Goal: Check status: Check status

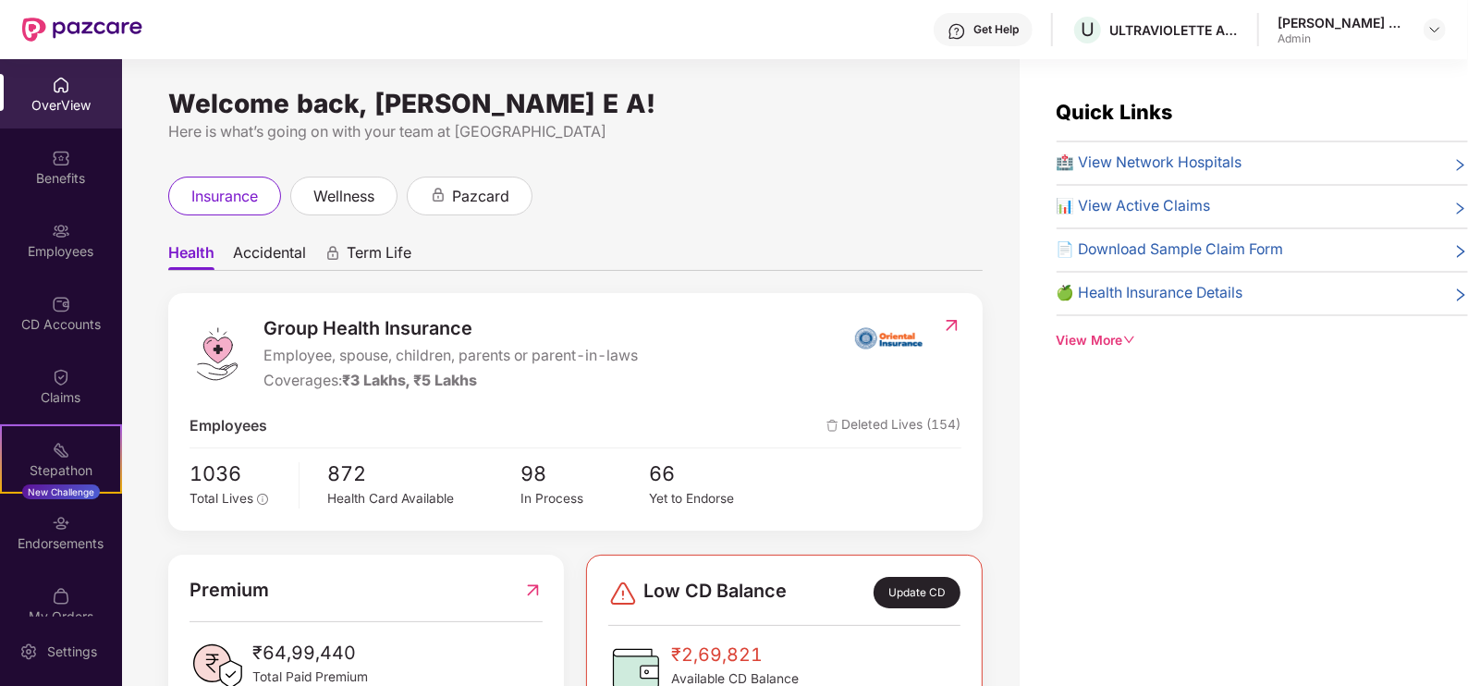
click at [81, 116] on div "OverView" at bounding box center [61, 93] width 122 height 69
click at [63, 176] on div "Benefits" at bounding box center [61, 178] width 122 height 18
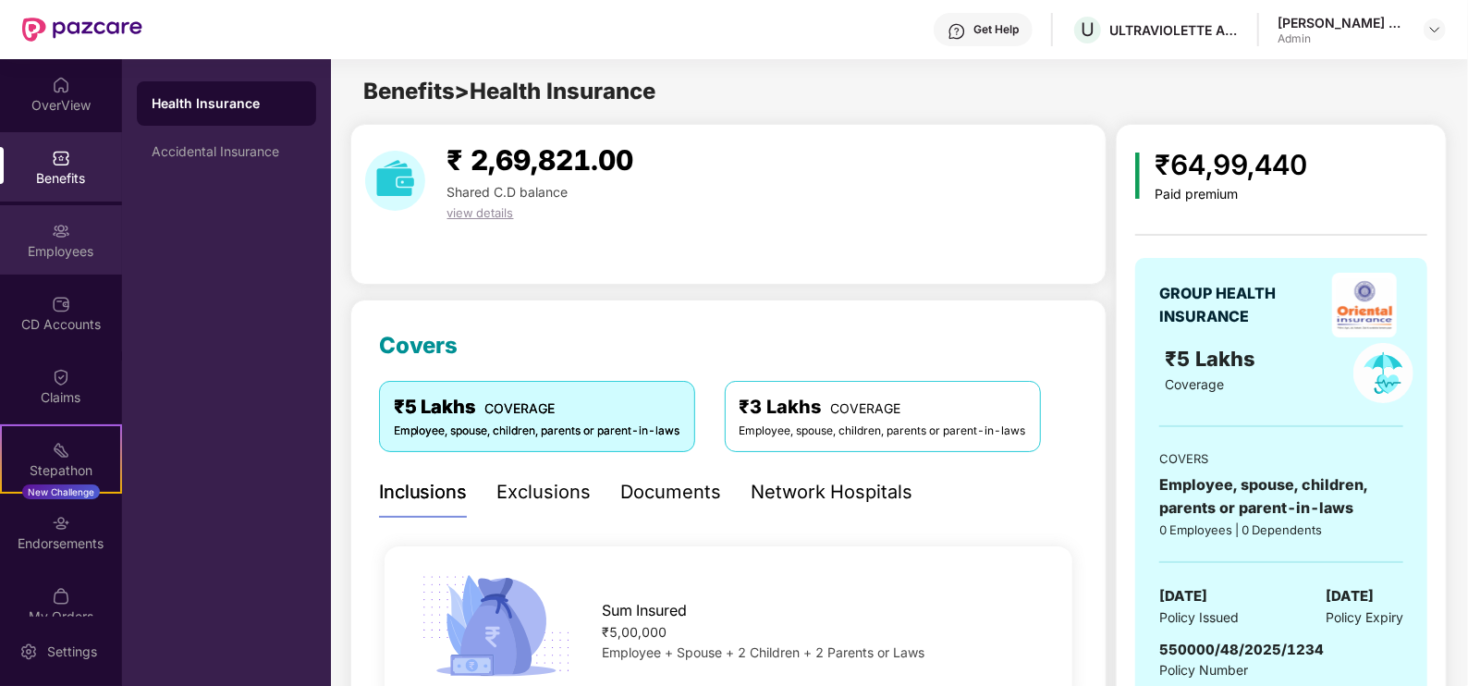
click at [58, 250] on div "Employees" at bounding box center [61, 251] width 122 height 18
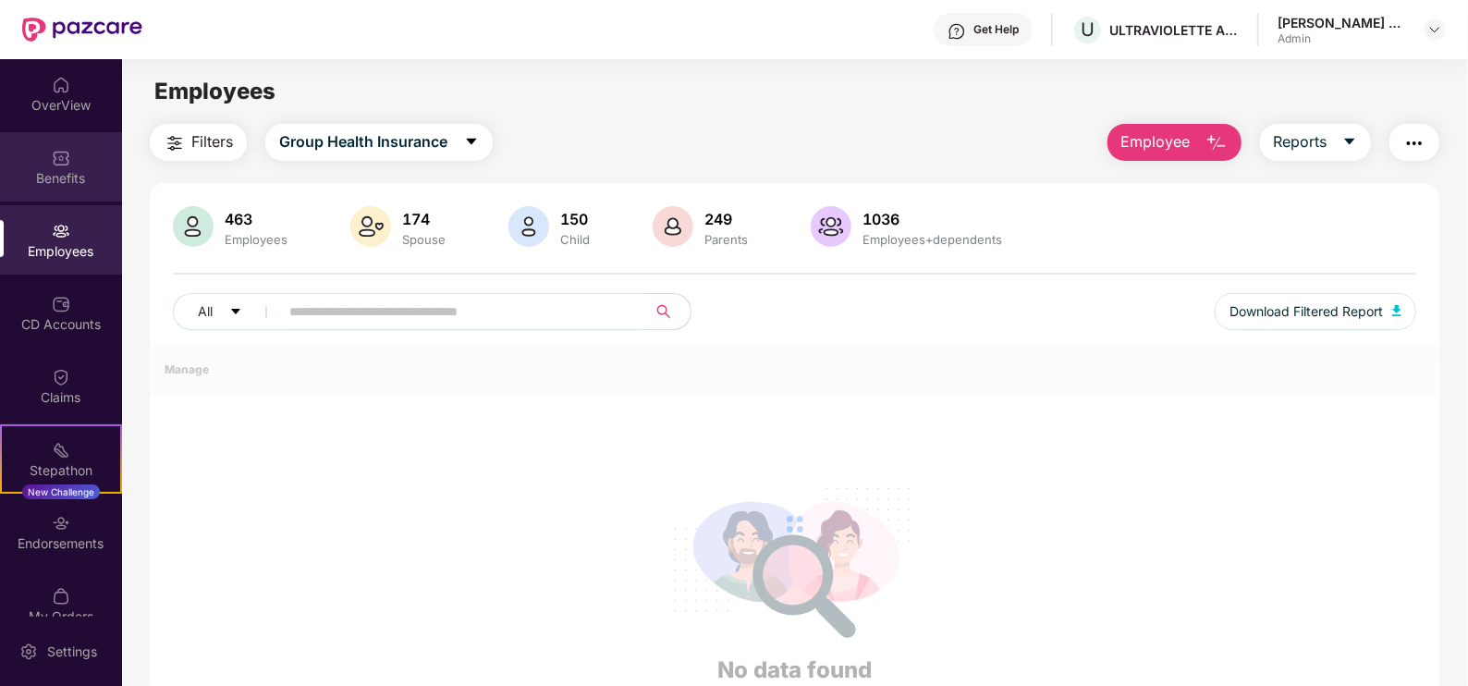
click at [53, 161] on img at bounding box center [61, 158] width 18 height 18
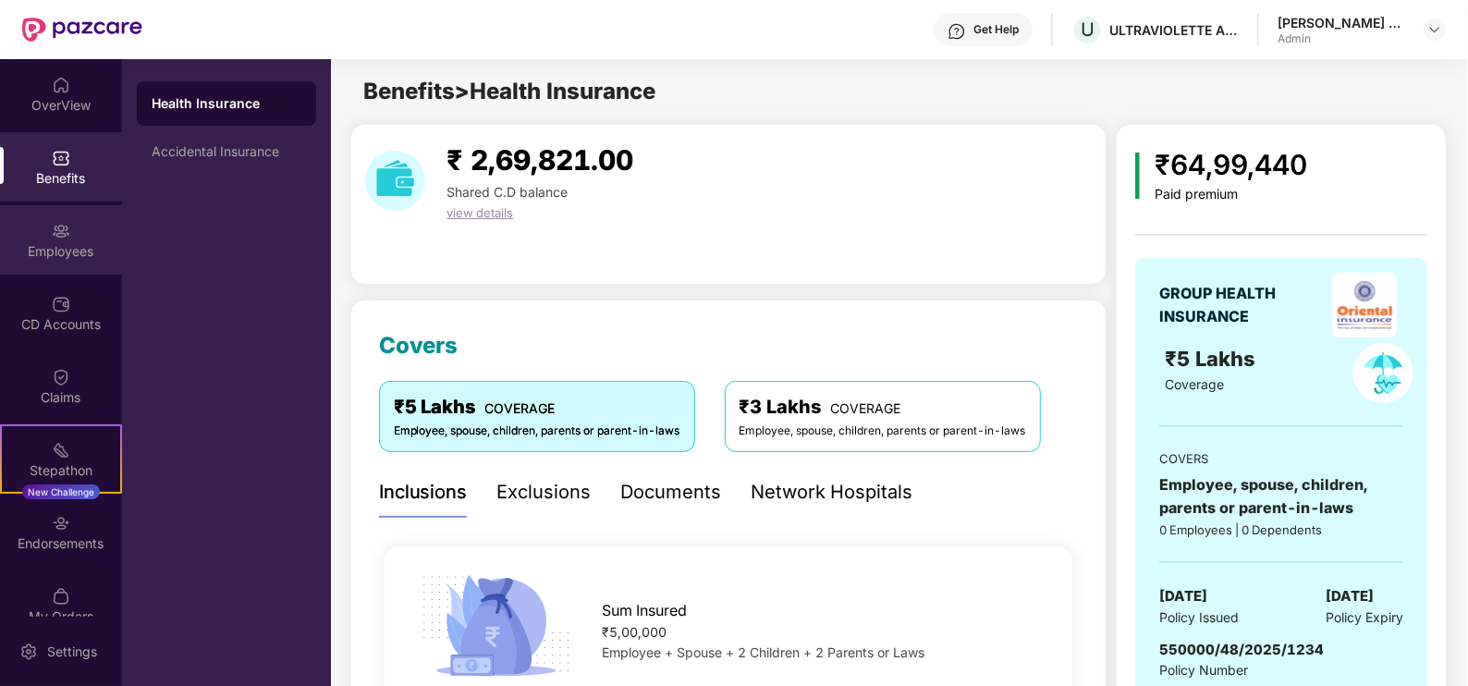
click at [44, 249] on div "Employees" at bounding box center [61, 251] width 122 height 18
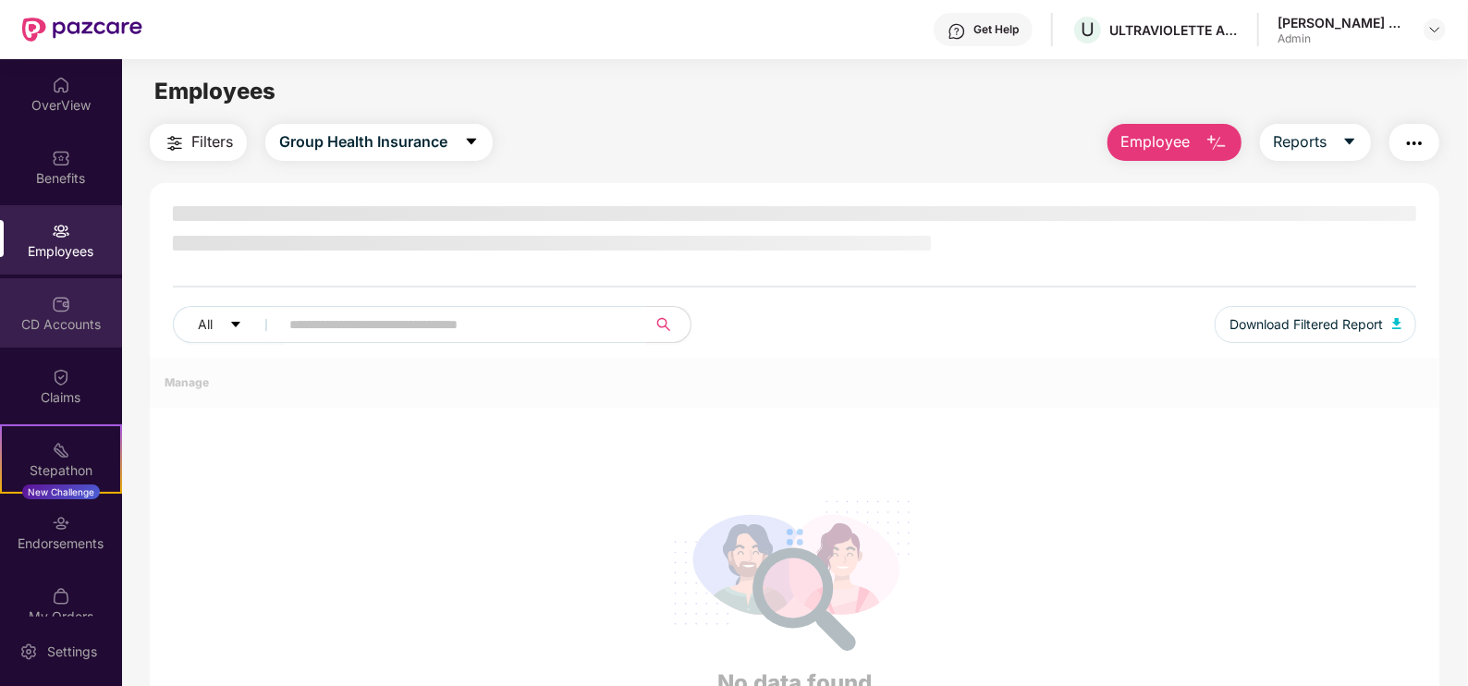
click at [54, 313] on div "CD Accounts" at bounding box center [61, 312] width 122 height 69
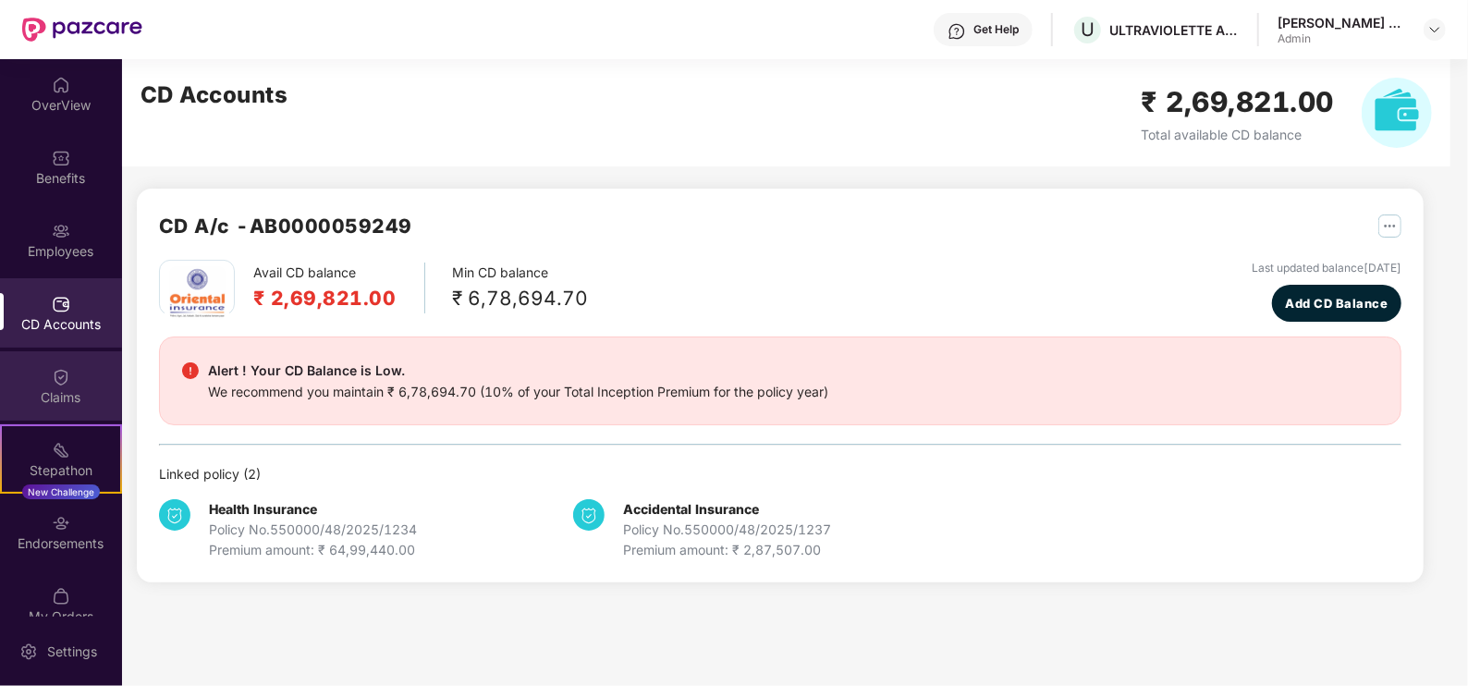
click at [61, 414] on div "Claims" at bounding box center [61, 385] width 122 height 69
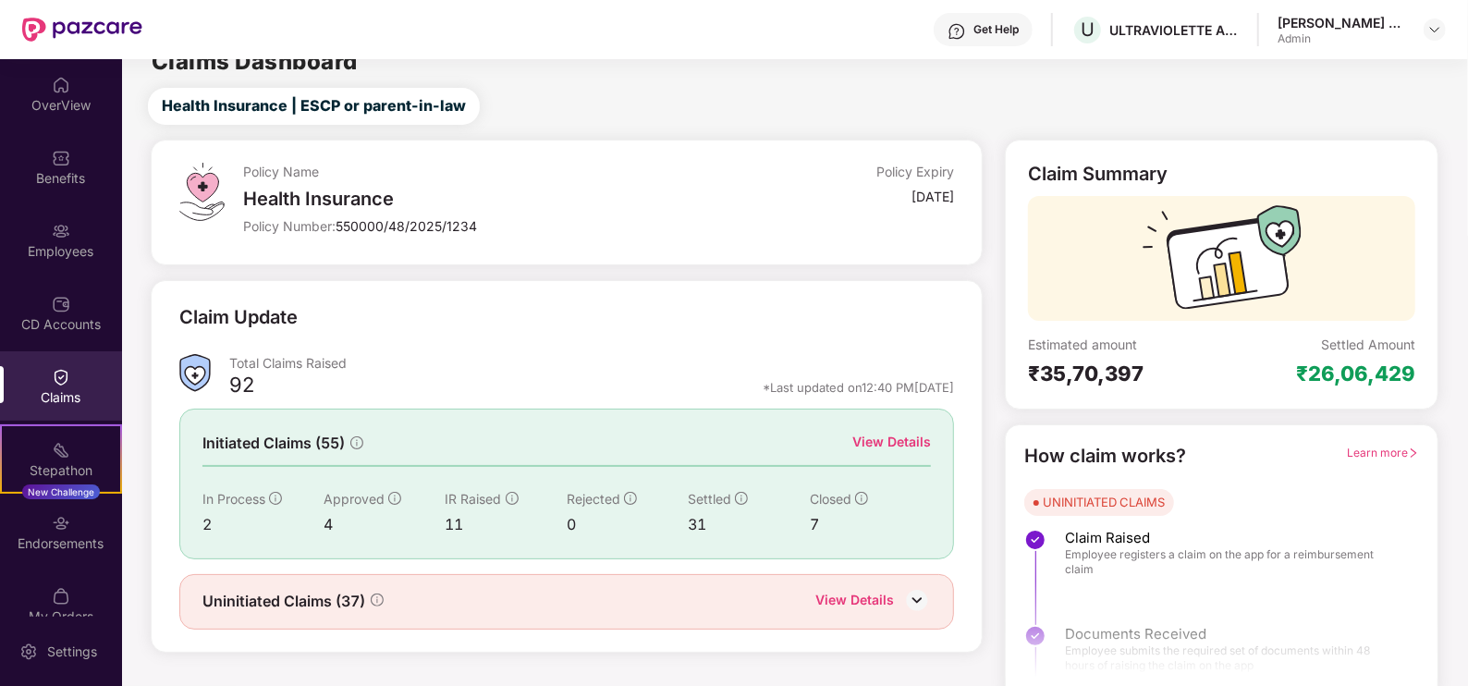
scroll to position [37, 0]
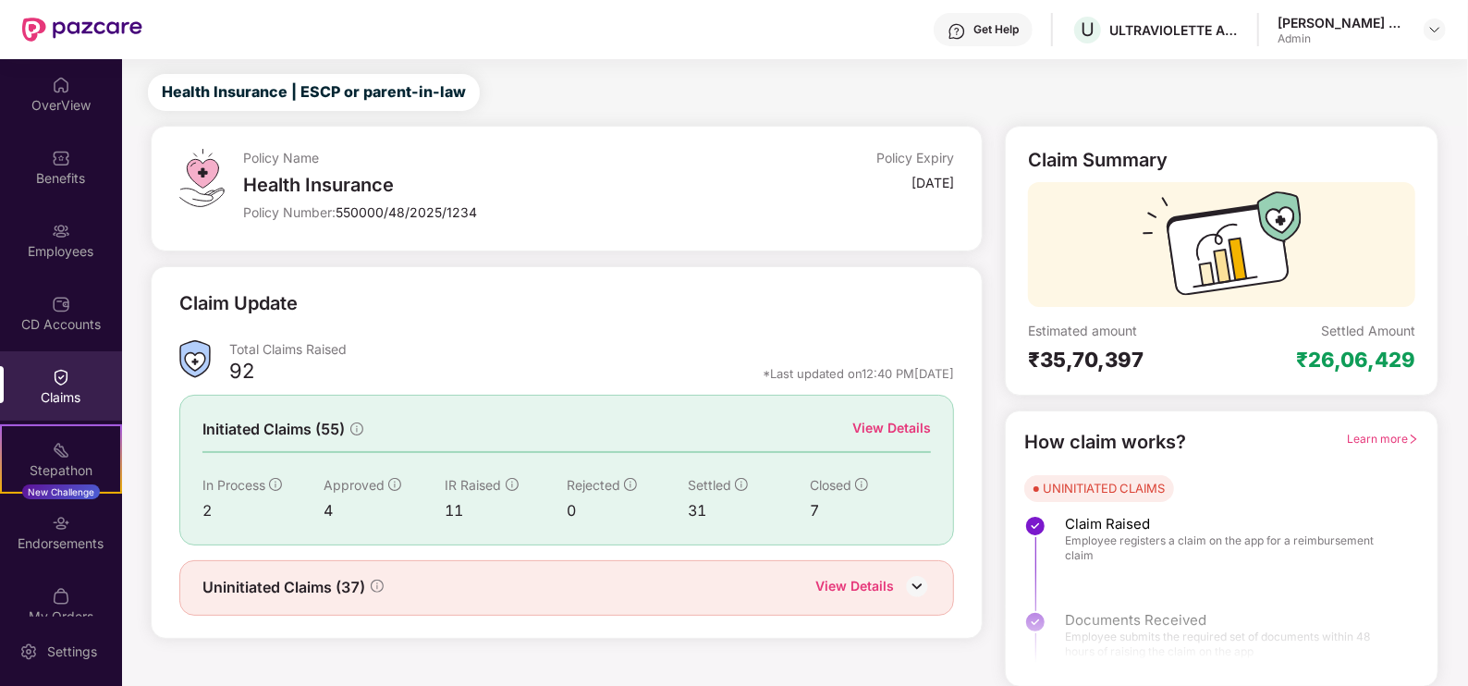
click at [874, 433] on div "View Details" at bounding box center [891, 428] width 79 height 20
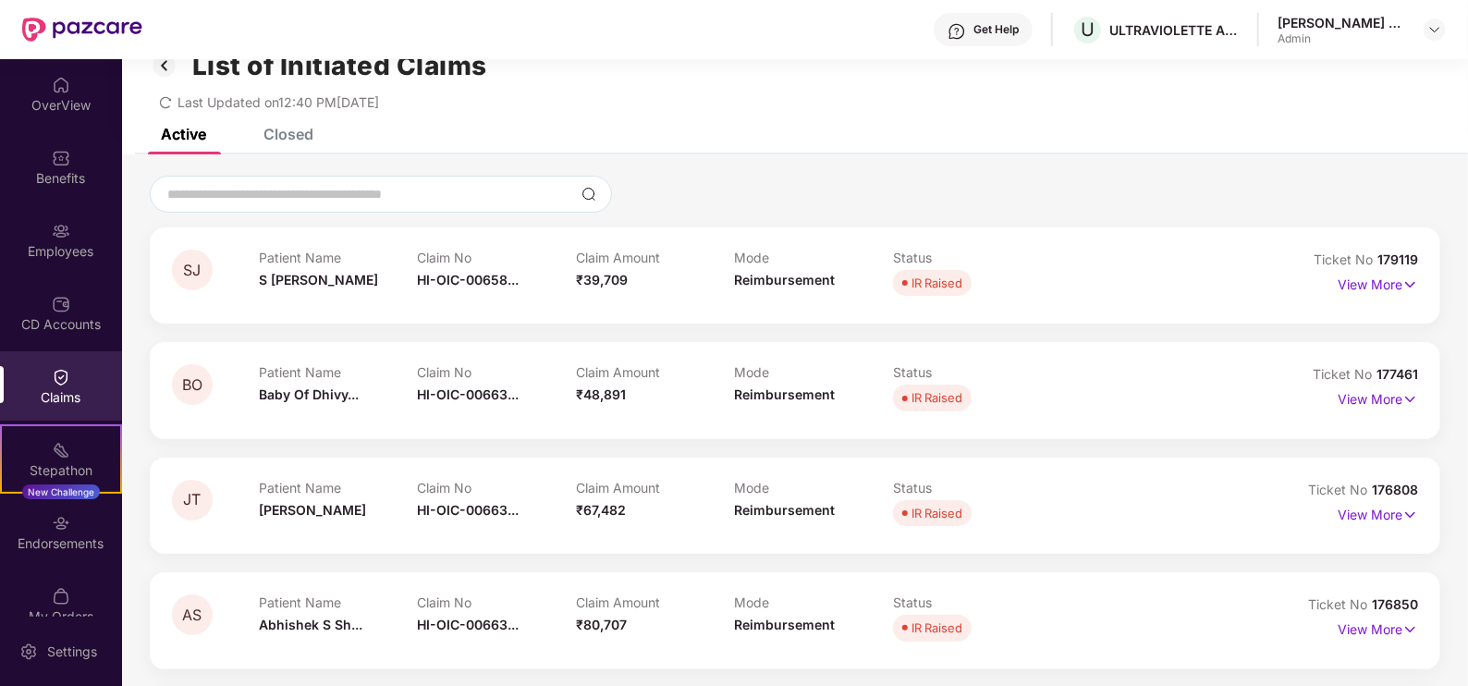
scroll to position [153, 0]
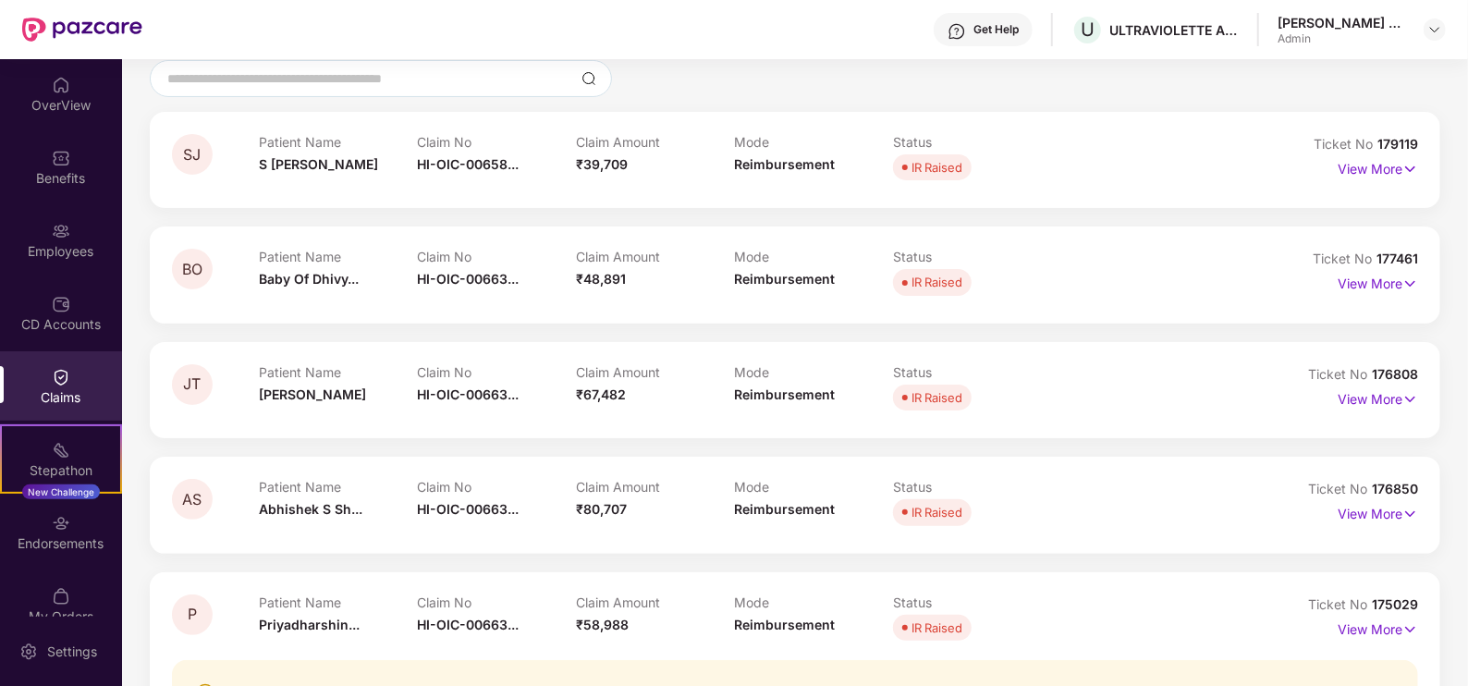
click at [942, 402] on div "IR Raised" at bounding box center [937, 397] width 51 height 18
click at [1366, 395] on p "View More" at bounding box center [1378, 397] width 80 height 25
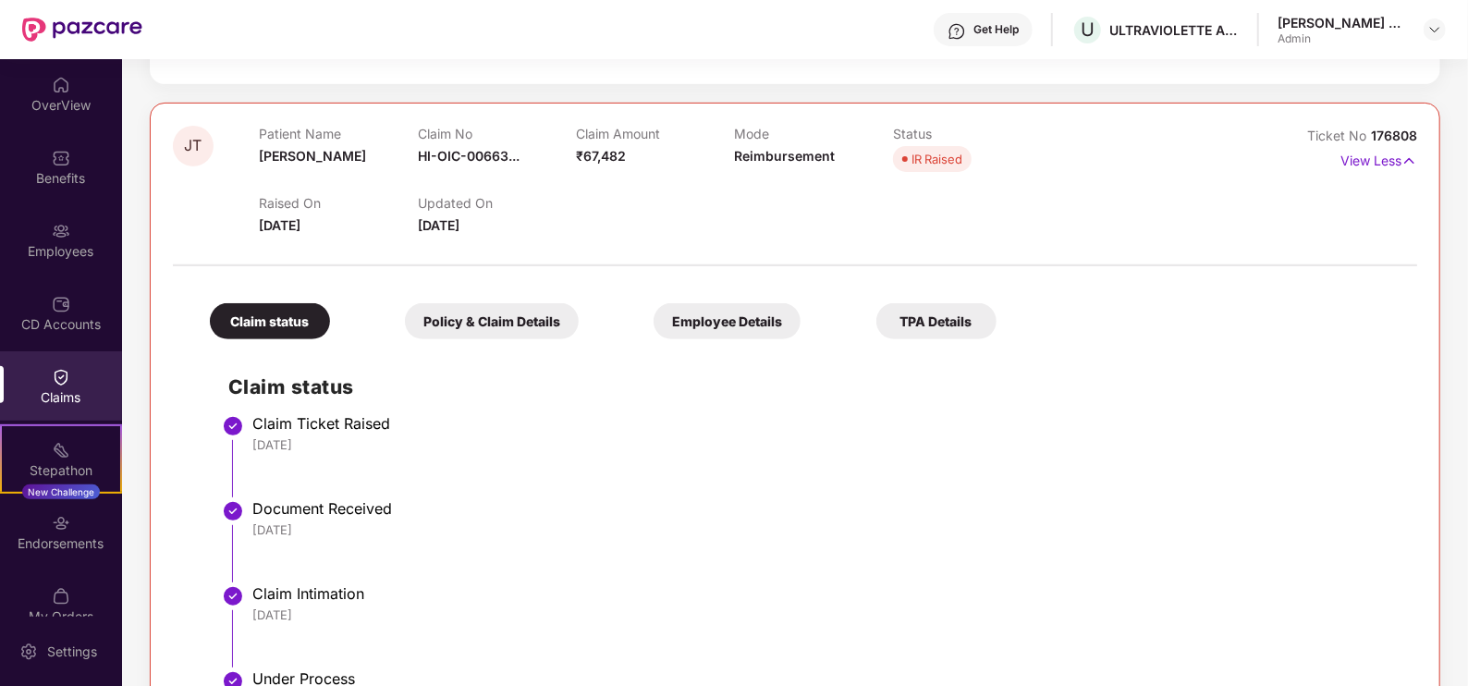
scroll to position [615, 0]
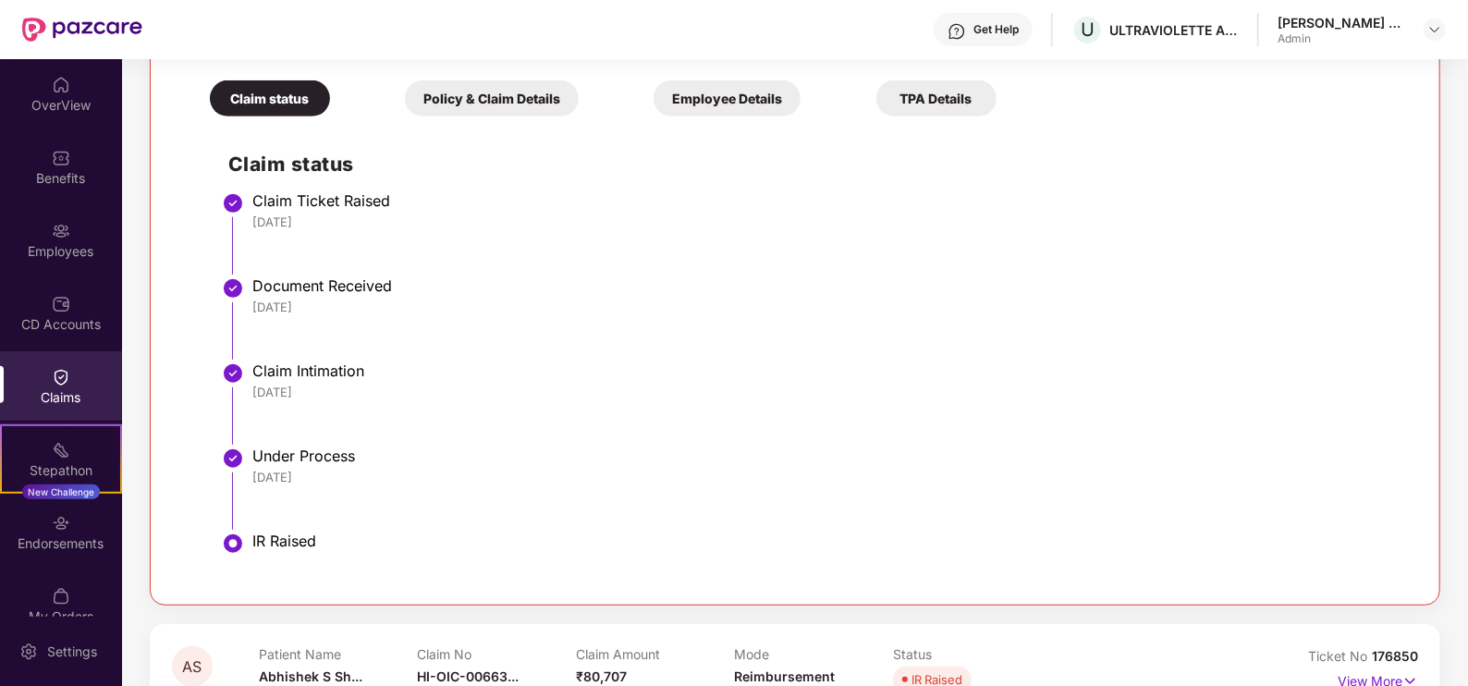
click at [281, 541] on div "IR Raised" at bounding box center [825, 541] width 1146 height 18
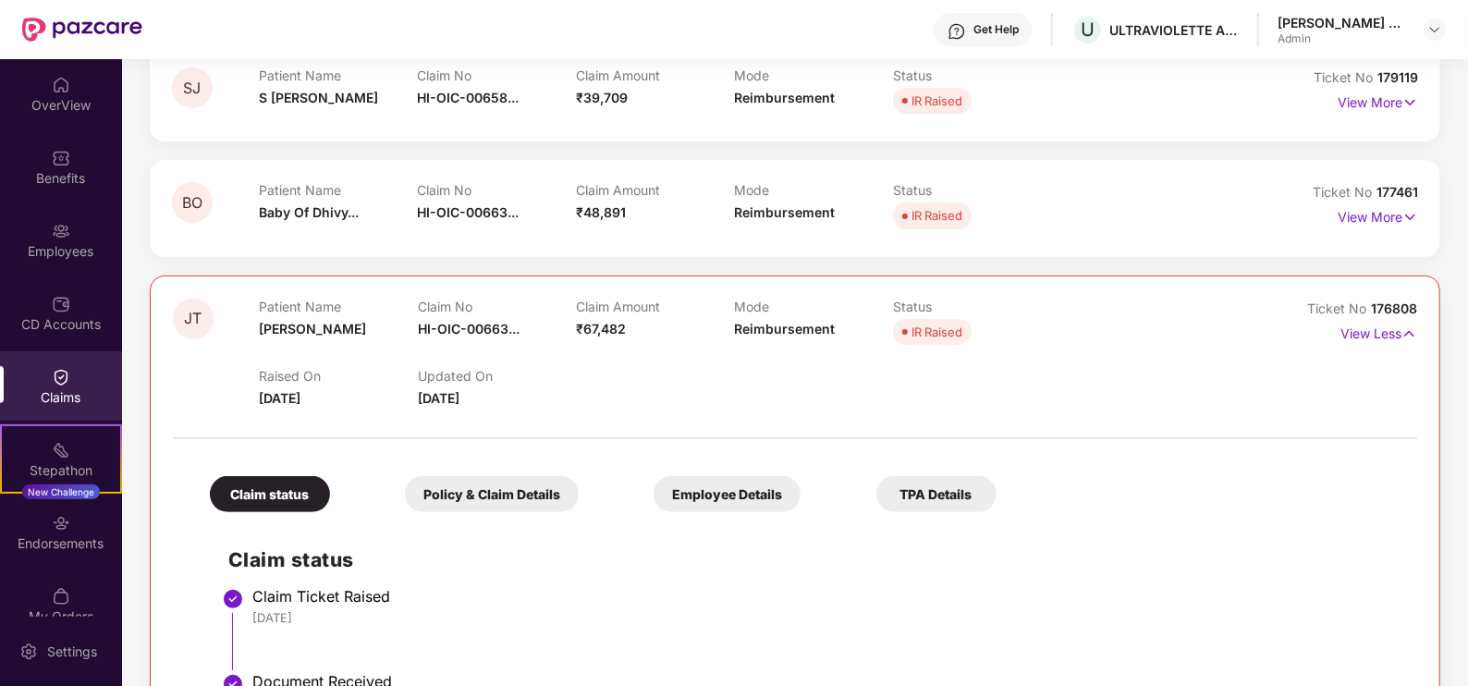
scroll to position [153, 0]
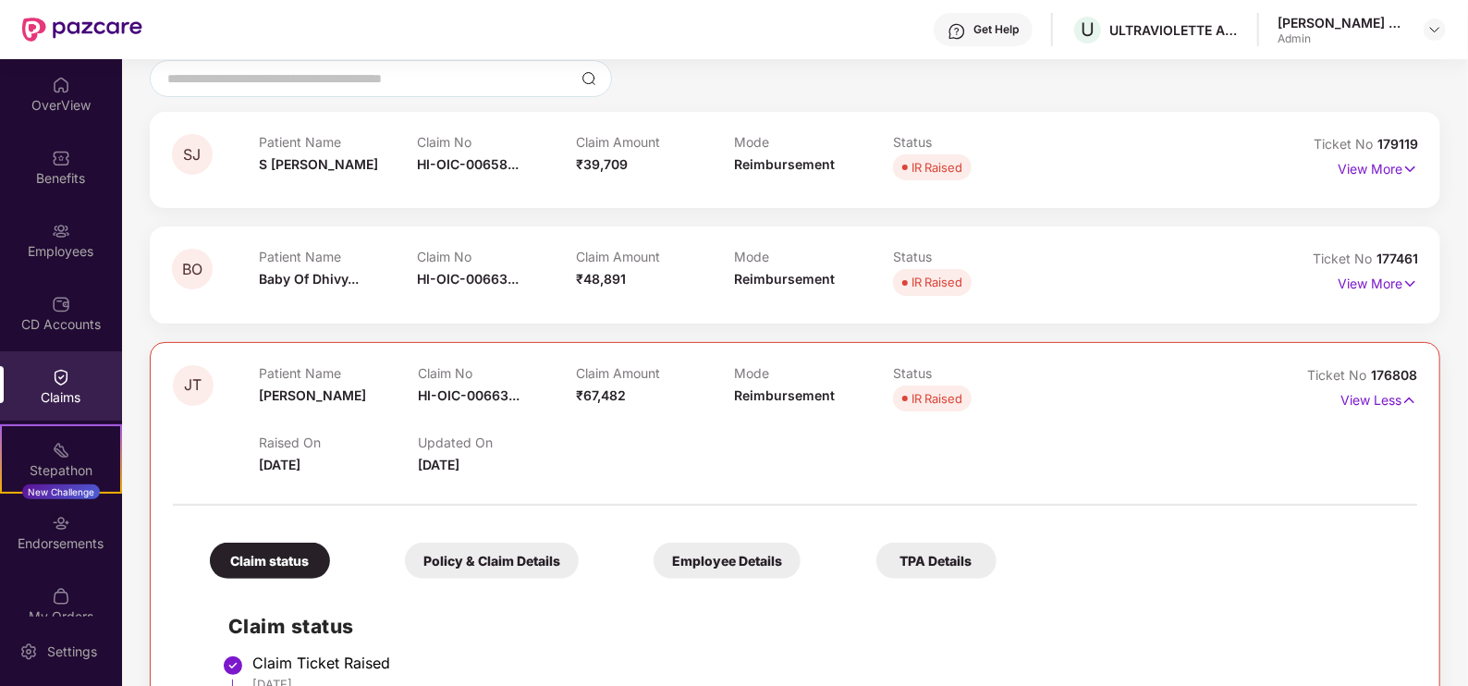
click at [929, 405] on div "IR Raised" at bounding box center [937, 398] width 51 height 18
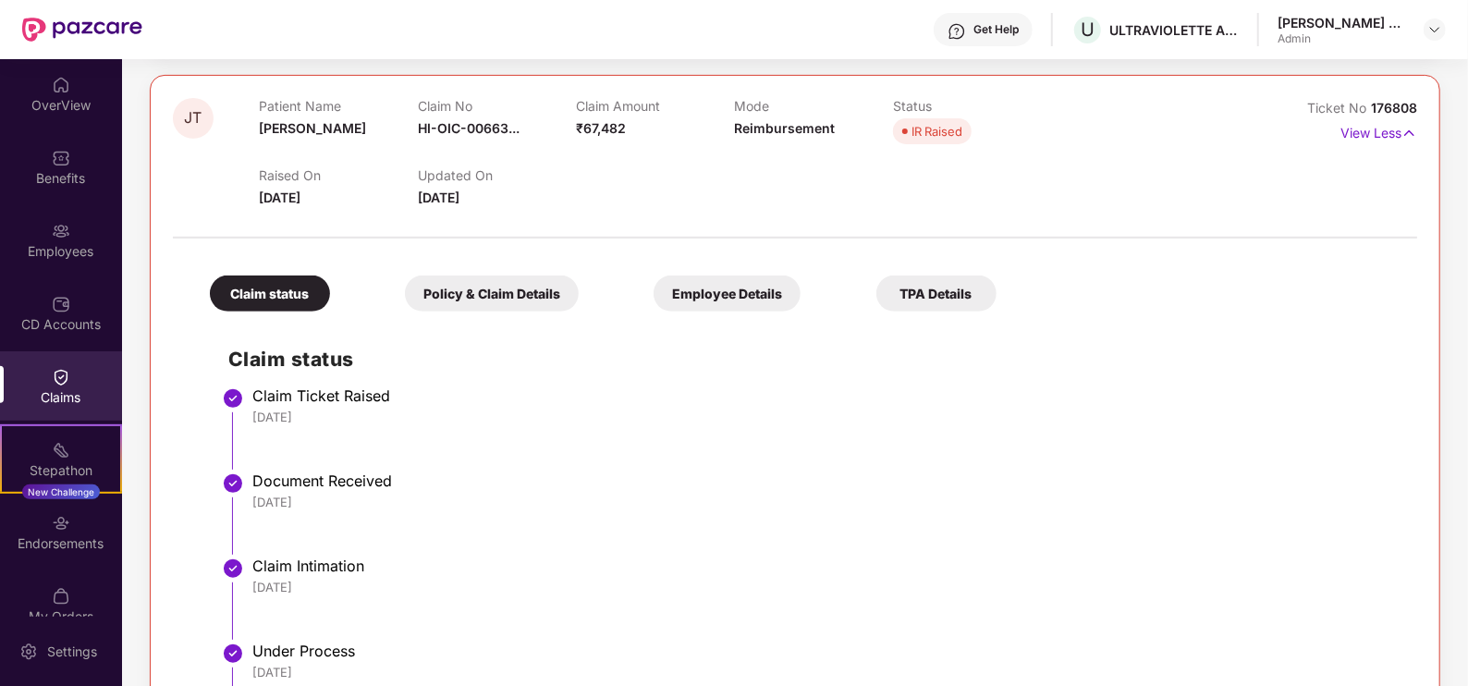
scroll to position [383, 0]
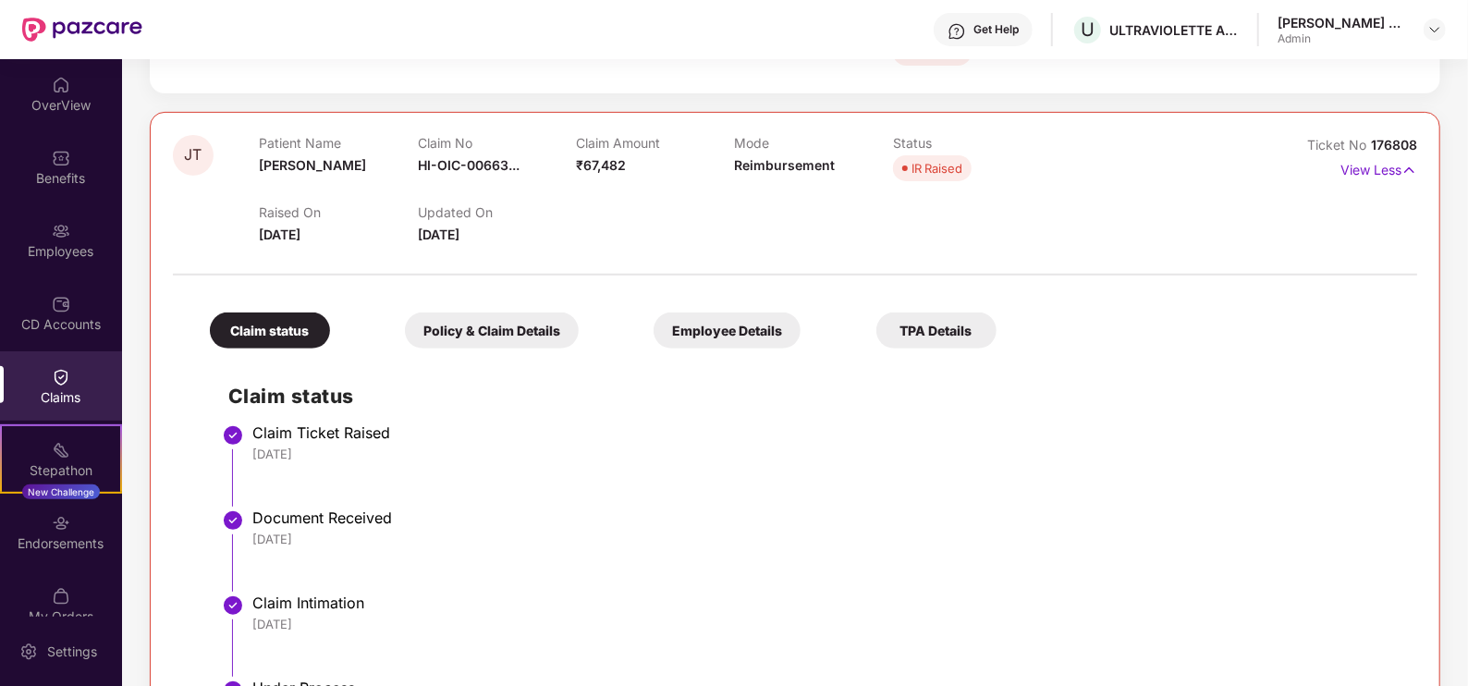
click at [942, 168] on div "IR Raised" at bounding box center [937, 168] width 51 height 18
click at [942, 169] on div "IR Raised" at bounding box center [937, 168] width 51 height 18
click at [730, 226] on div "Raised On [DATE] Updated On [DATE]" at bounding box center [734, 215] width 950 height 59
click at [530, 328] on div "Policy & Claim Details" at bounding box center [492, 330] width 174 height 36
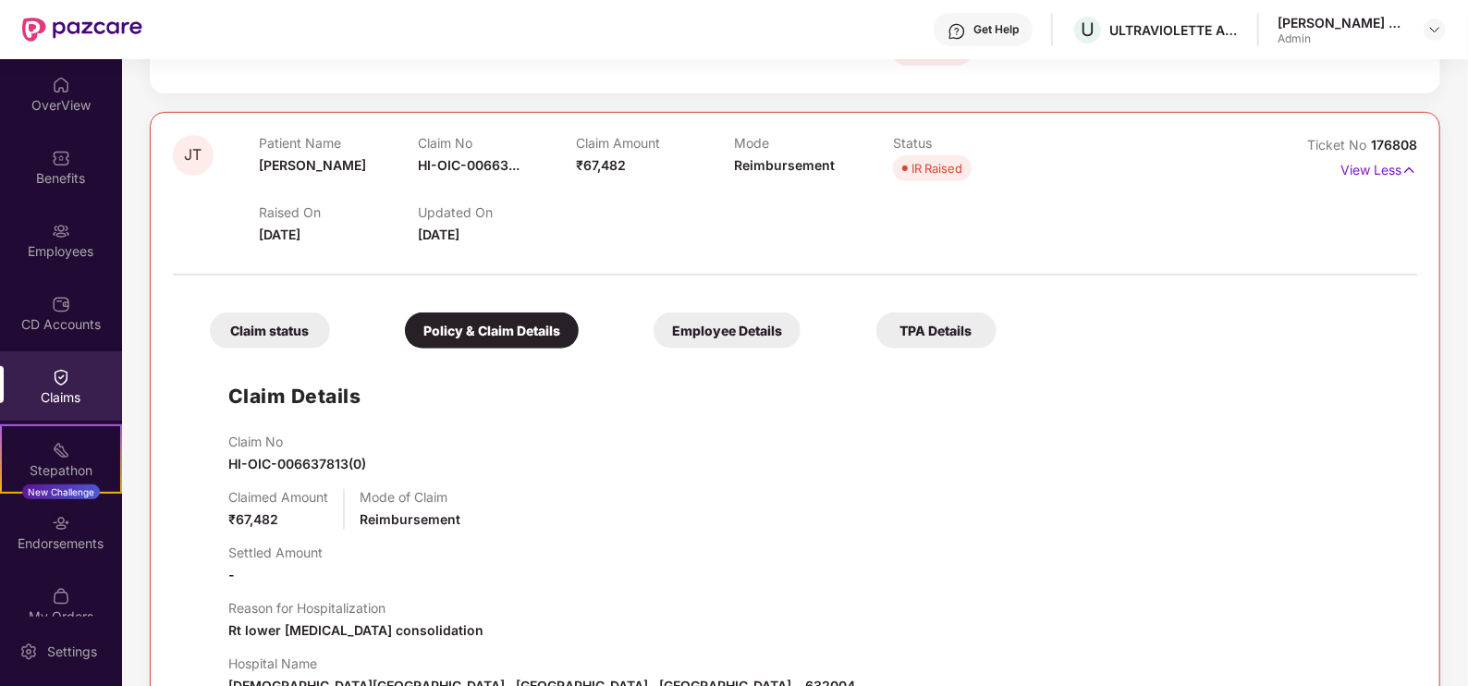
click at [711, 340] on div "Employee Details" at bounding box center [727, 330] width 147 height 36
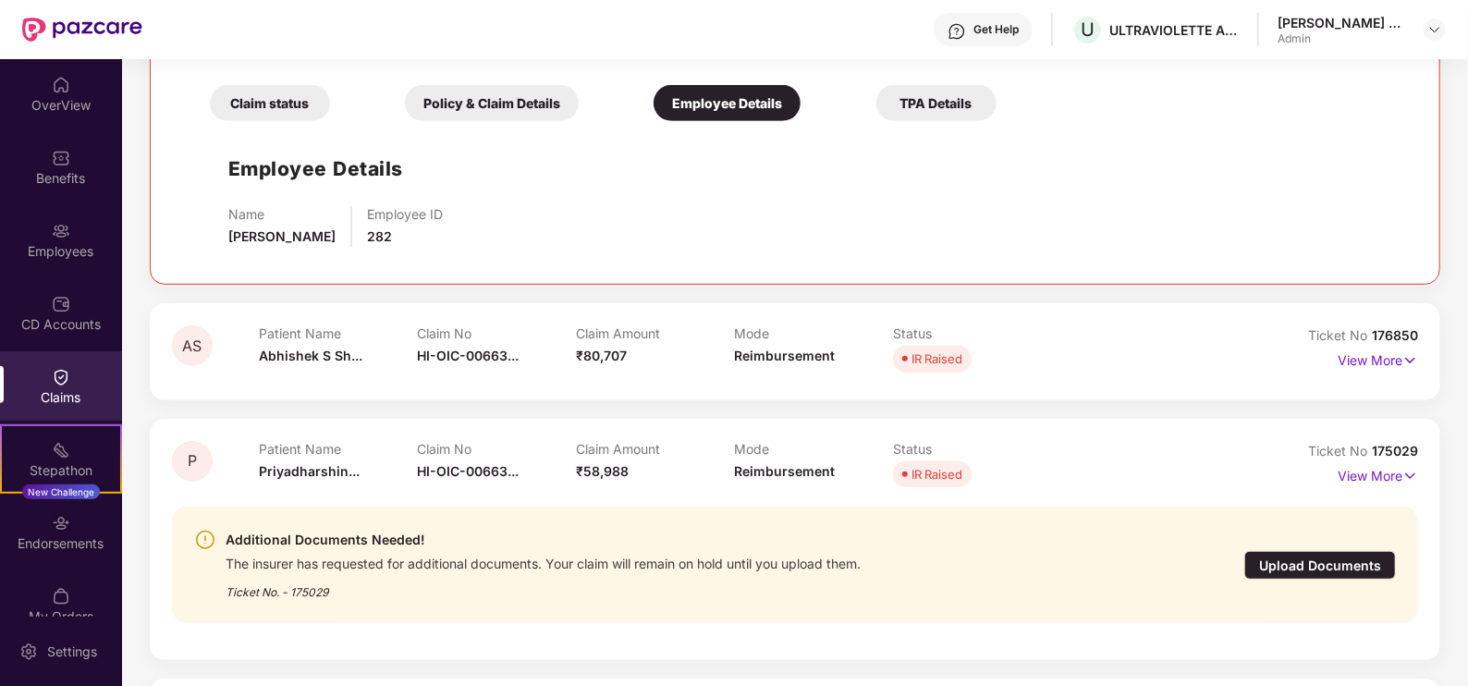
scroll to position [499, 0]
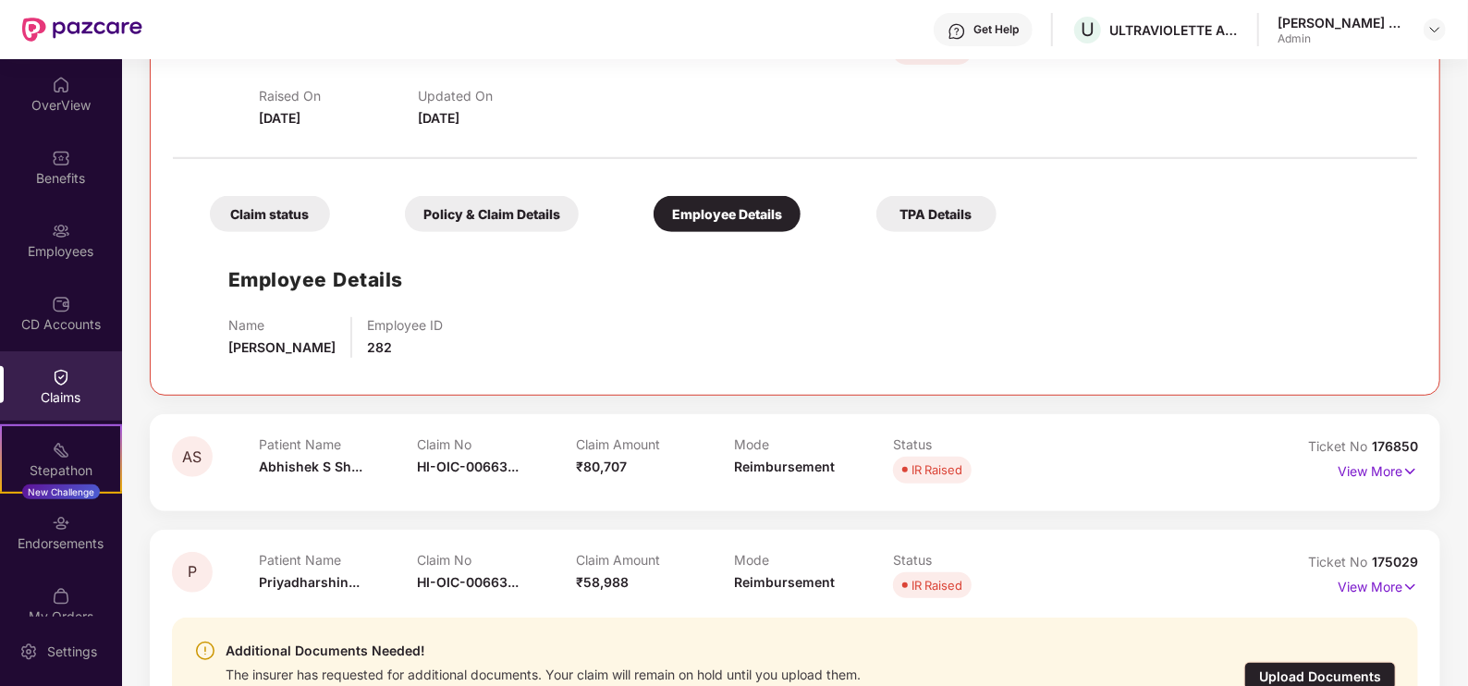
drag, startPoint x: 948, startPoint y: 219, endPoint x: 944, endPoint y: 232, distance: 13.5
click at [948, 224] on div "TPA Details" at bounding box center [936, 214] width 120 height 36
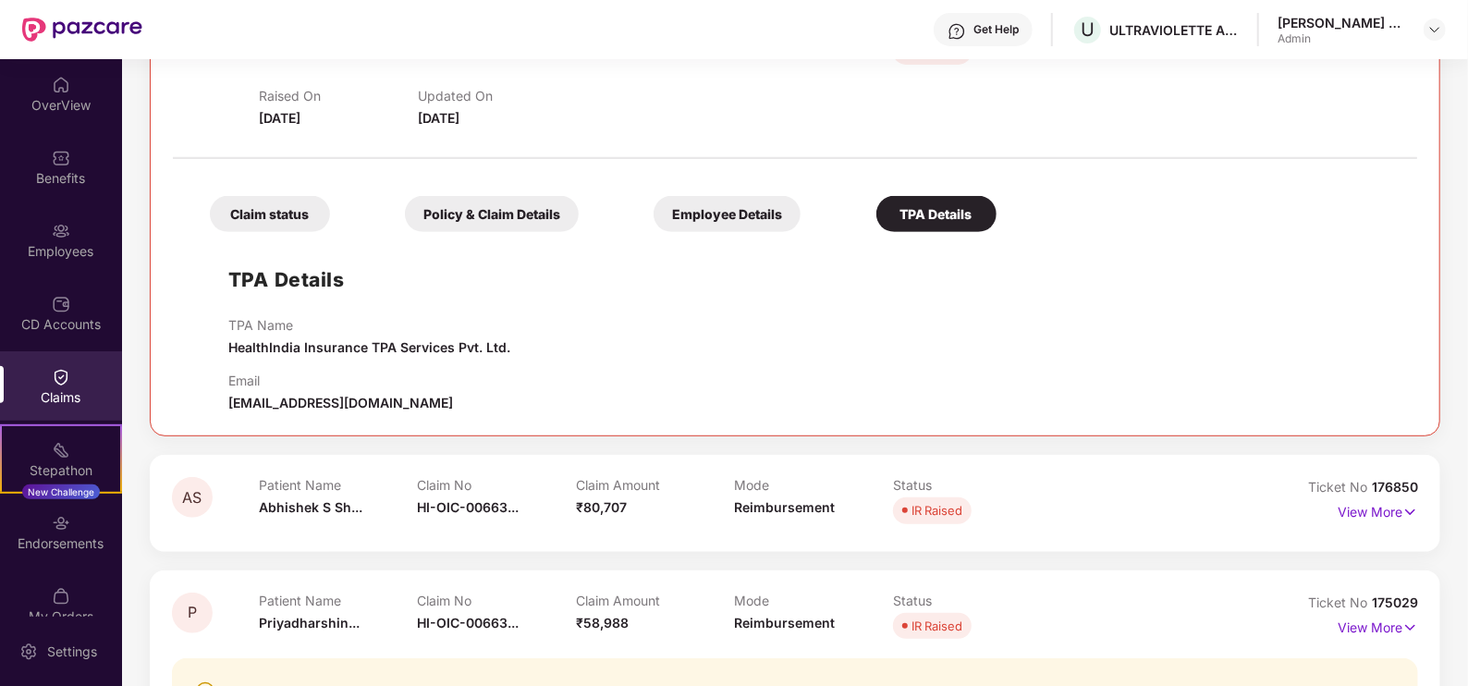
click at [278, 212] on div "Claim status" at bounding box center [270, 214] width 120 height 36
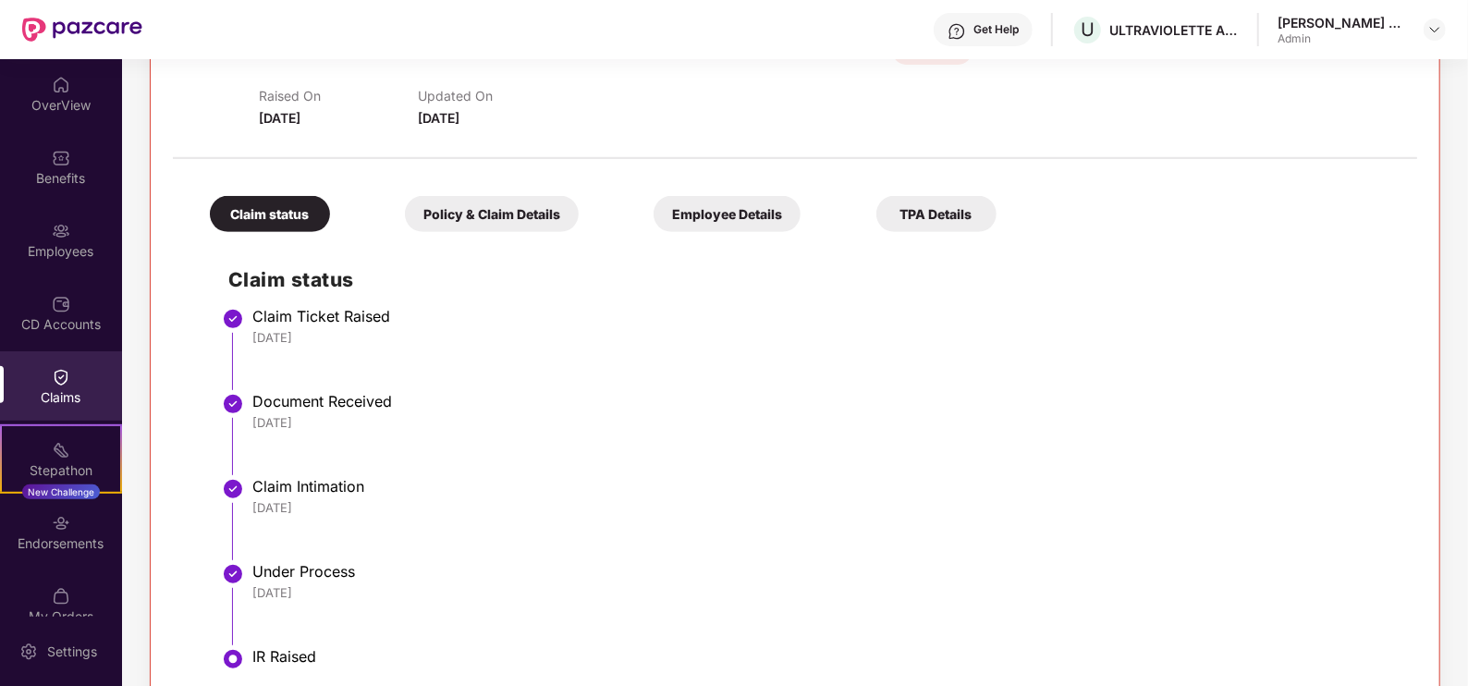
scroll to position [153, 0]
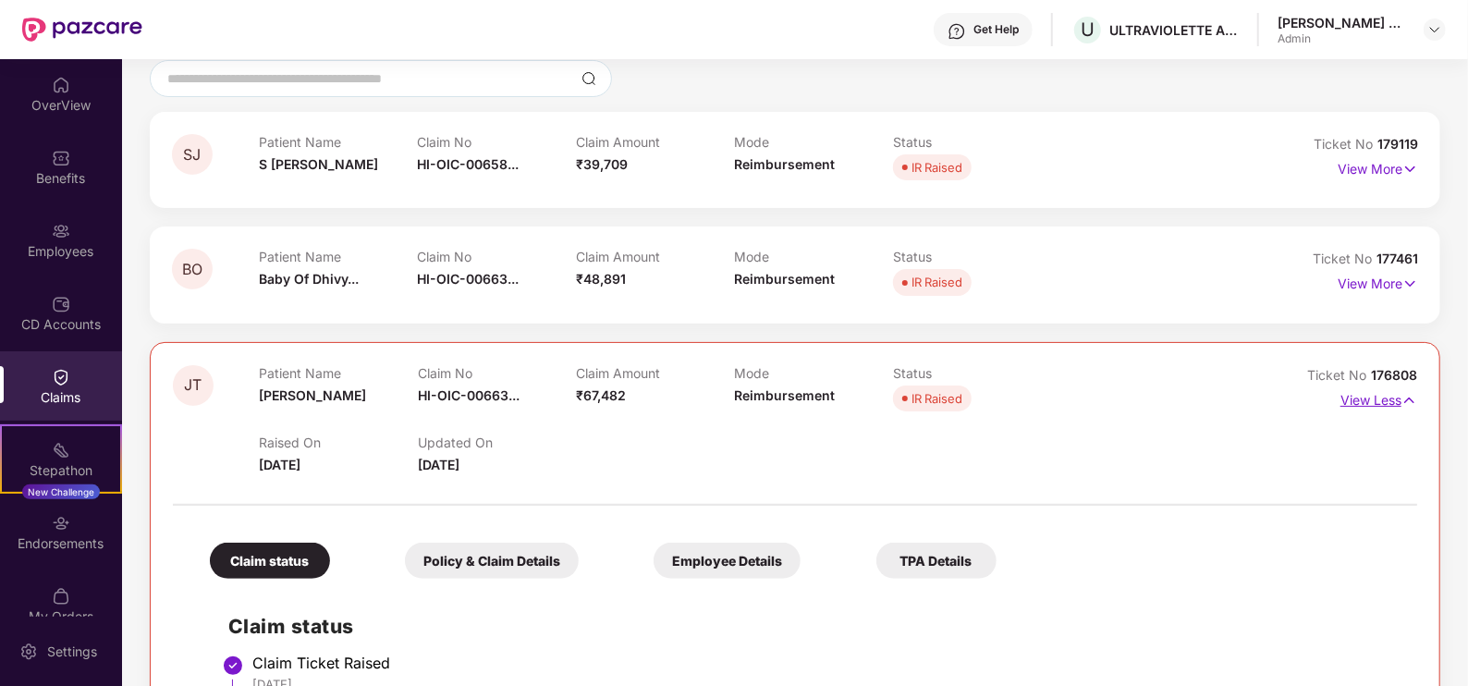
click at [1360, 402] on p "View Less" at bounding box center [1379, 398] width 77 height 25
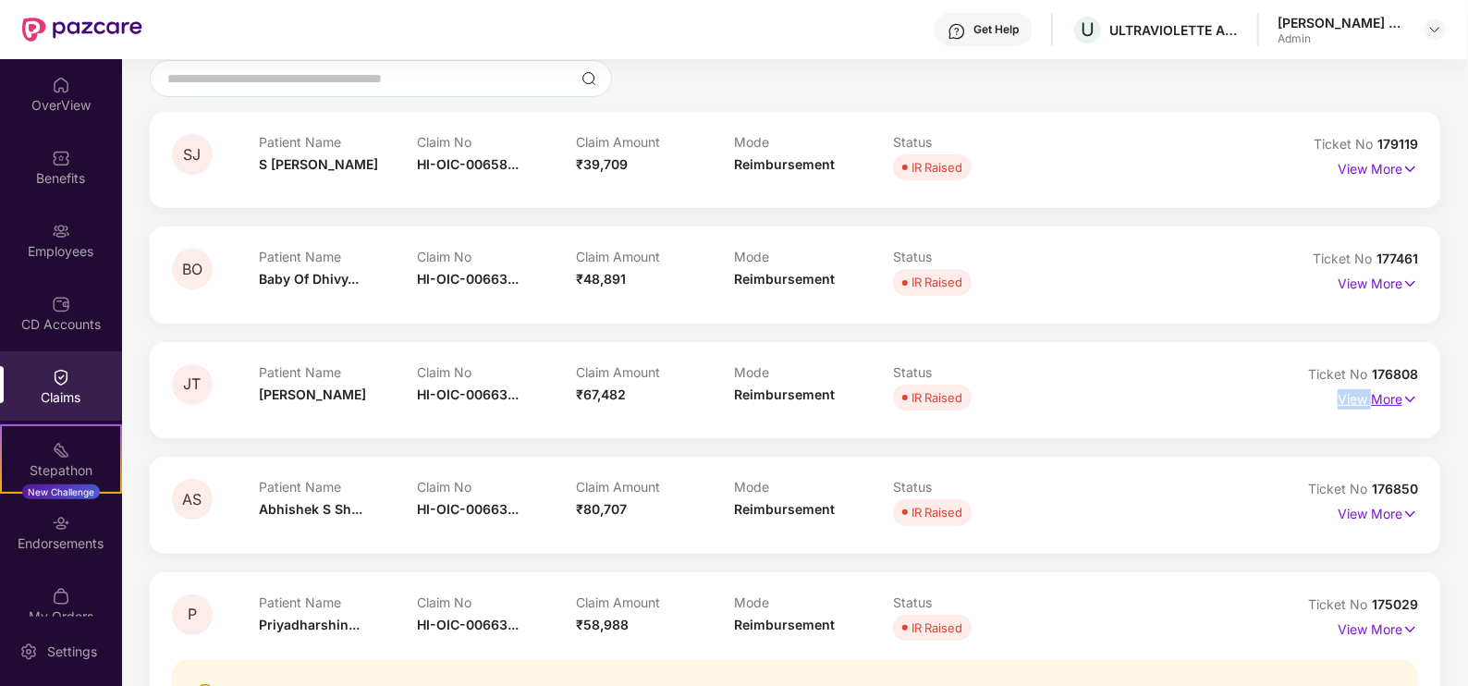
click at [1360, 402] on p "View More" at bounding box center [1378, 397] width 80 height 25
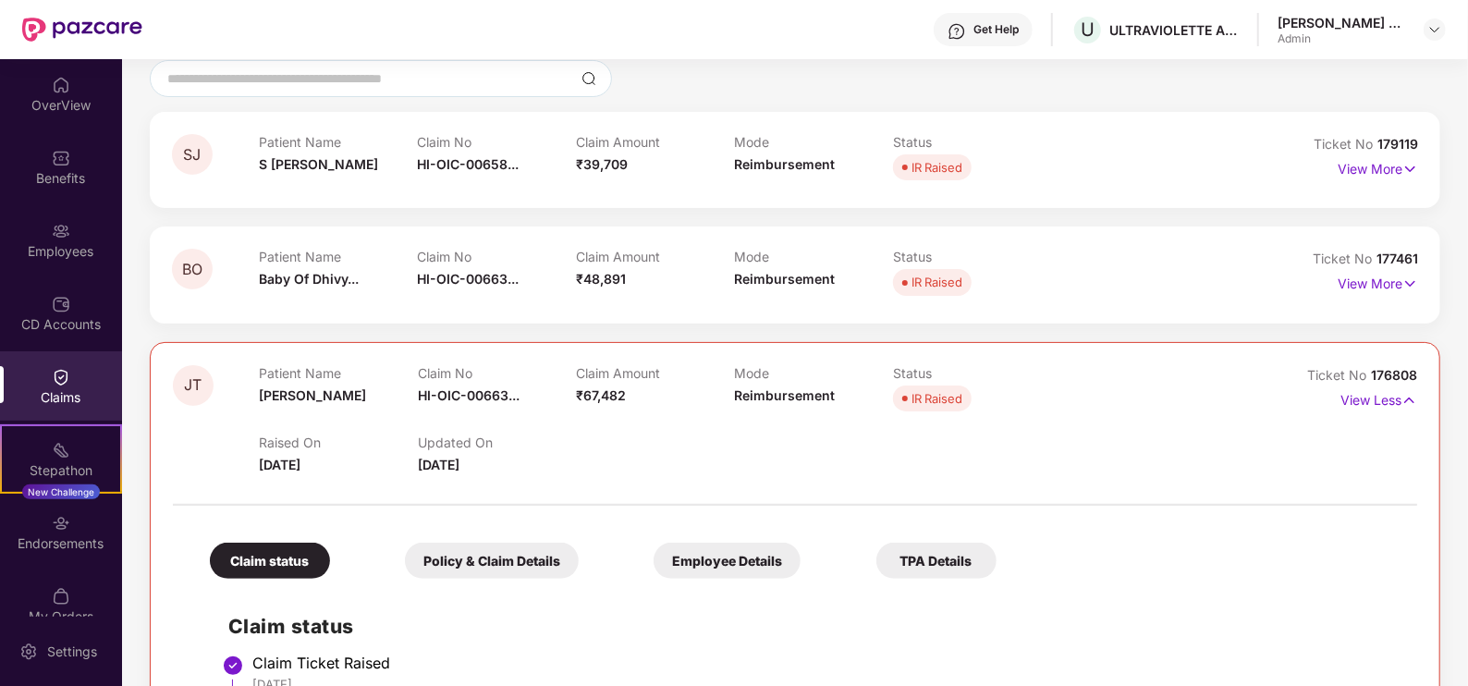
click at [933, 399] on div "IR Raised" at bounding box center [937, 398] width 51 height 18
drag, startPoint x: 933, startPoint y: 399, endPoint x: 1041, endPoint y: 416, distance: 109.4
click at [1041, 416] on div "Patient Name [PERSON_NAME] Claim No HI-OIC-00663... Claim Amount ₹67,482 Mode R…" at bounding box center [734, 420] width 950 height 110
drag, startPoint x: 1041, startPoint y: 416, endPoint x: 976, endPoint y: 431, distance: 66.4
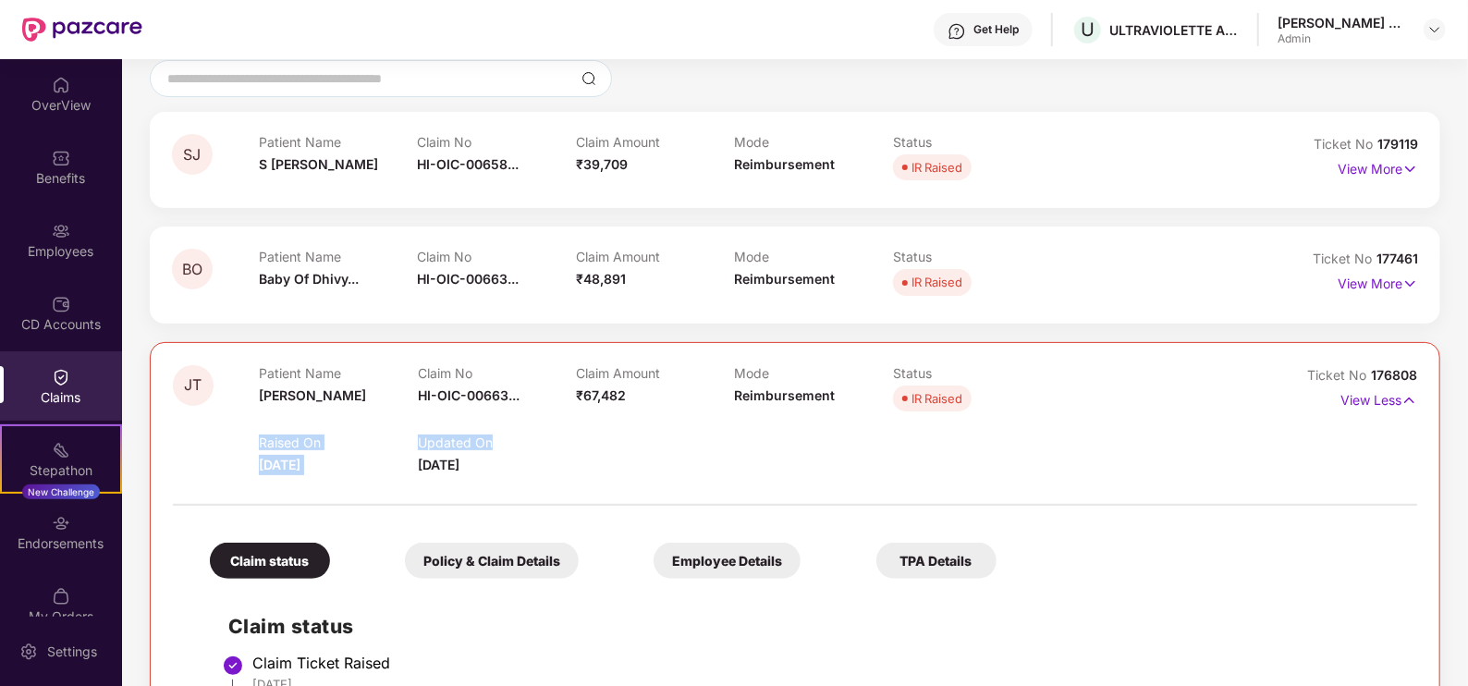
click at [976, 431] on div "Raised On [DATE] Updated On [DATE]" at bounding box center [734, 445] width 950 height 59
click at [64, 210] on div "Employees" at bounding box center [61, 239] width 122 height 69
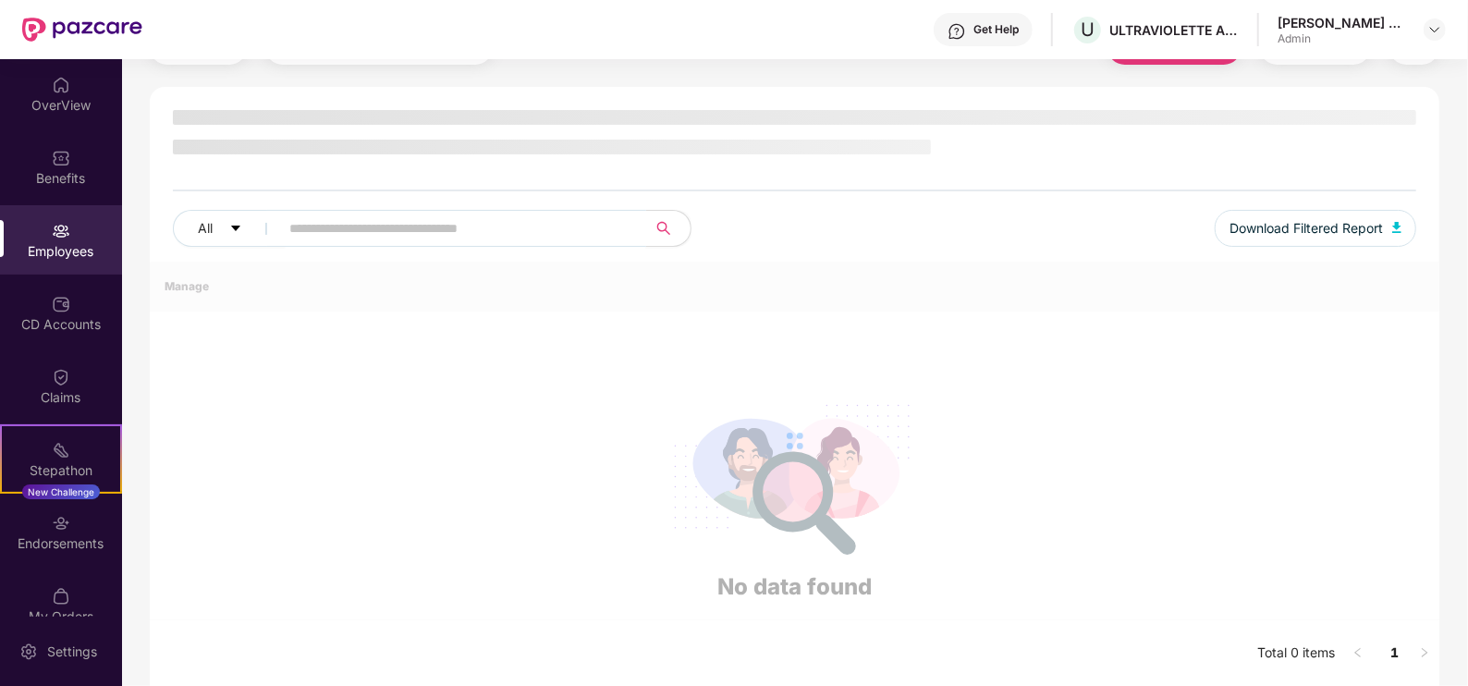
click at [350, 226] on span at bounding box center [456, 228] width 379 height 37
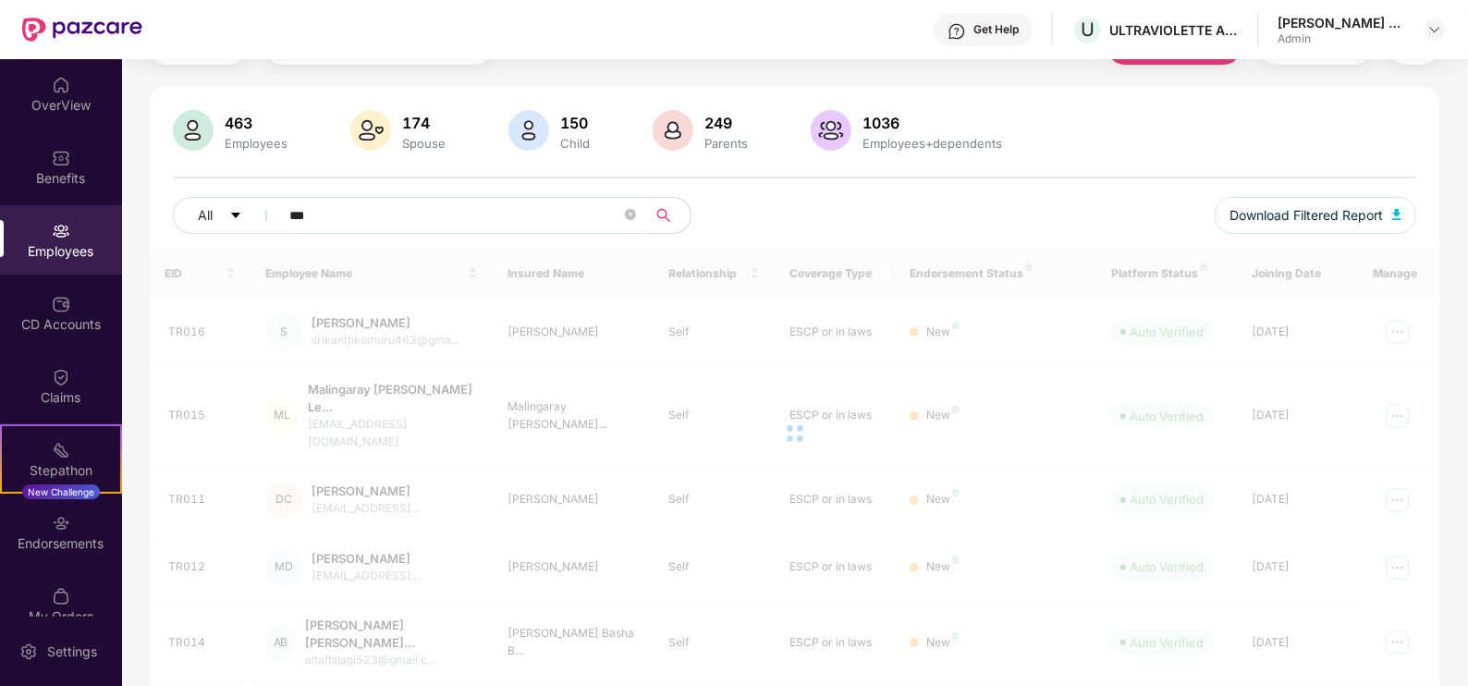
scroll to position [83, 0]
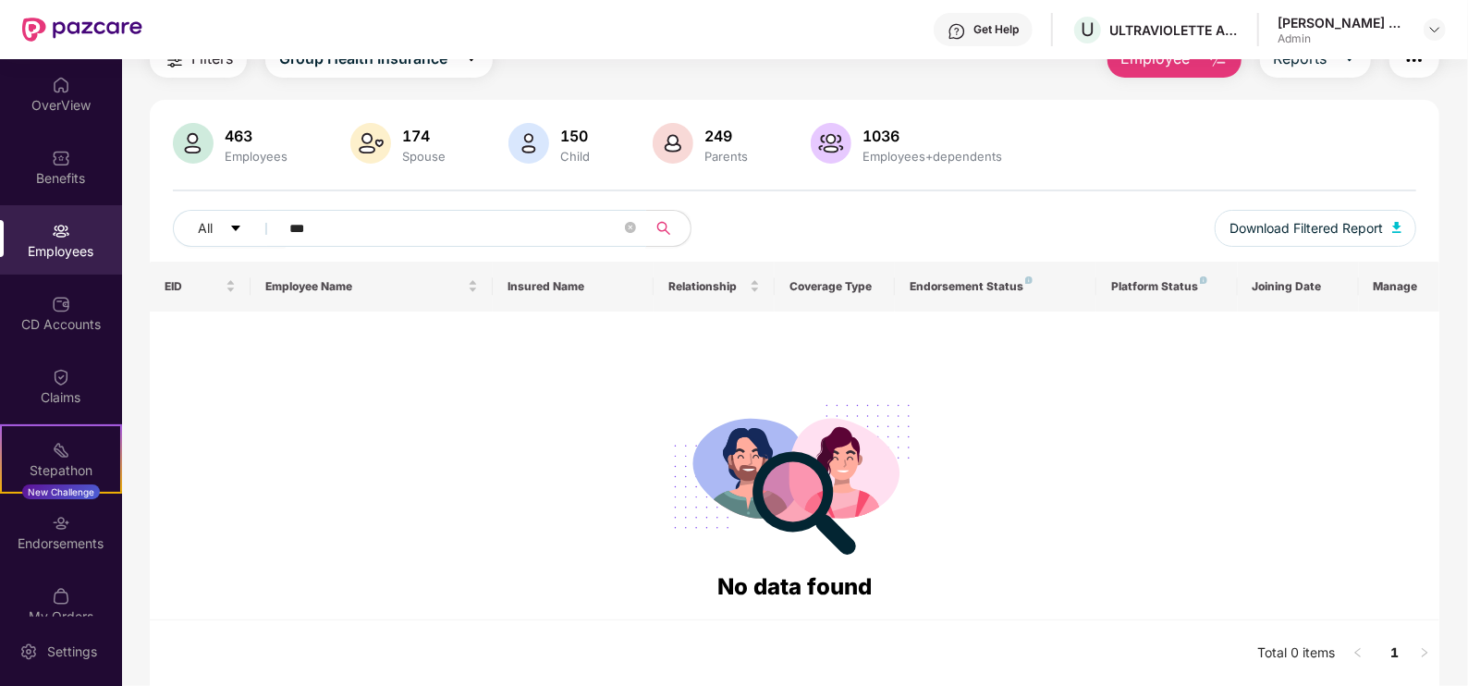
type input "***"
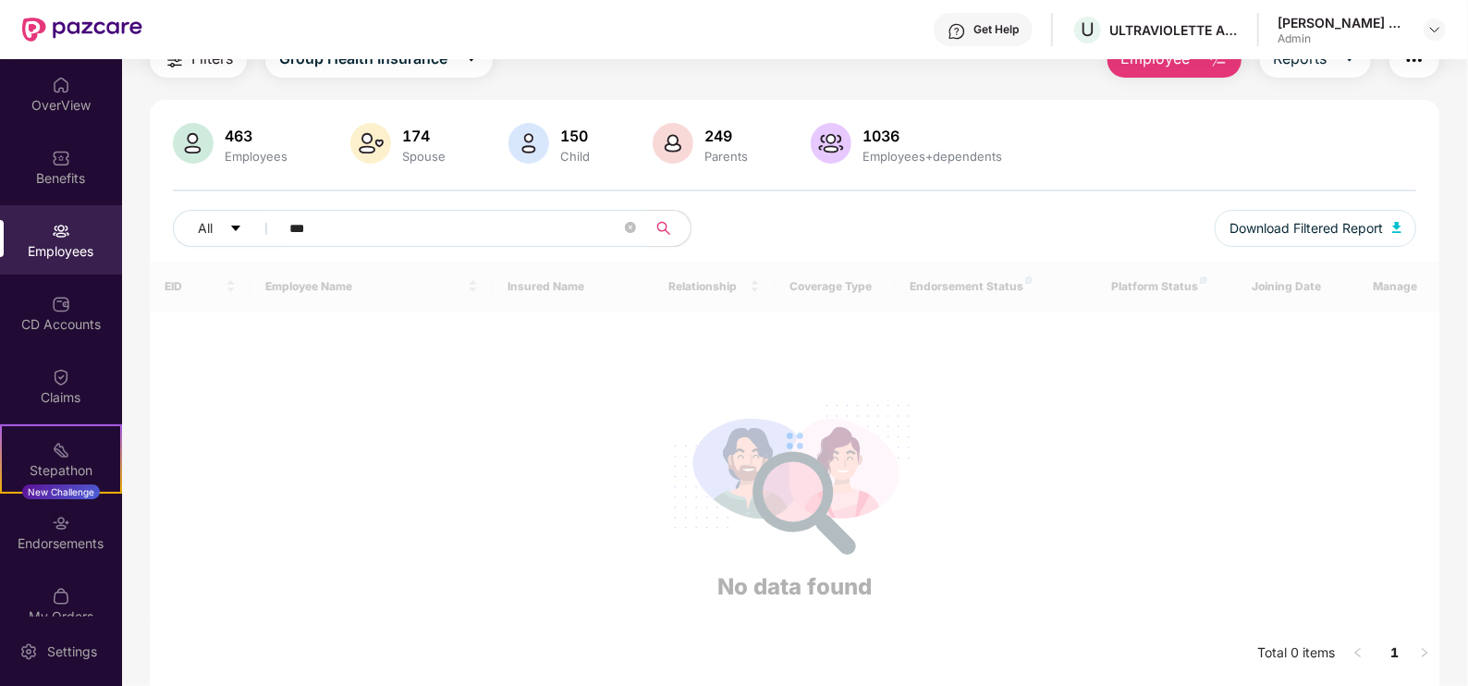
scroll to position [59, 0]
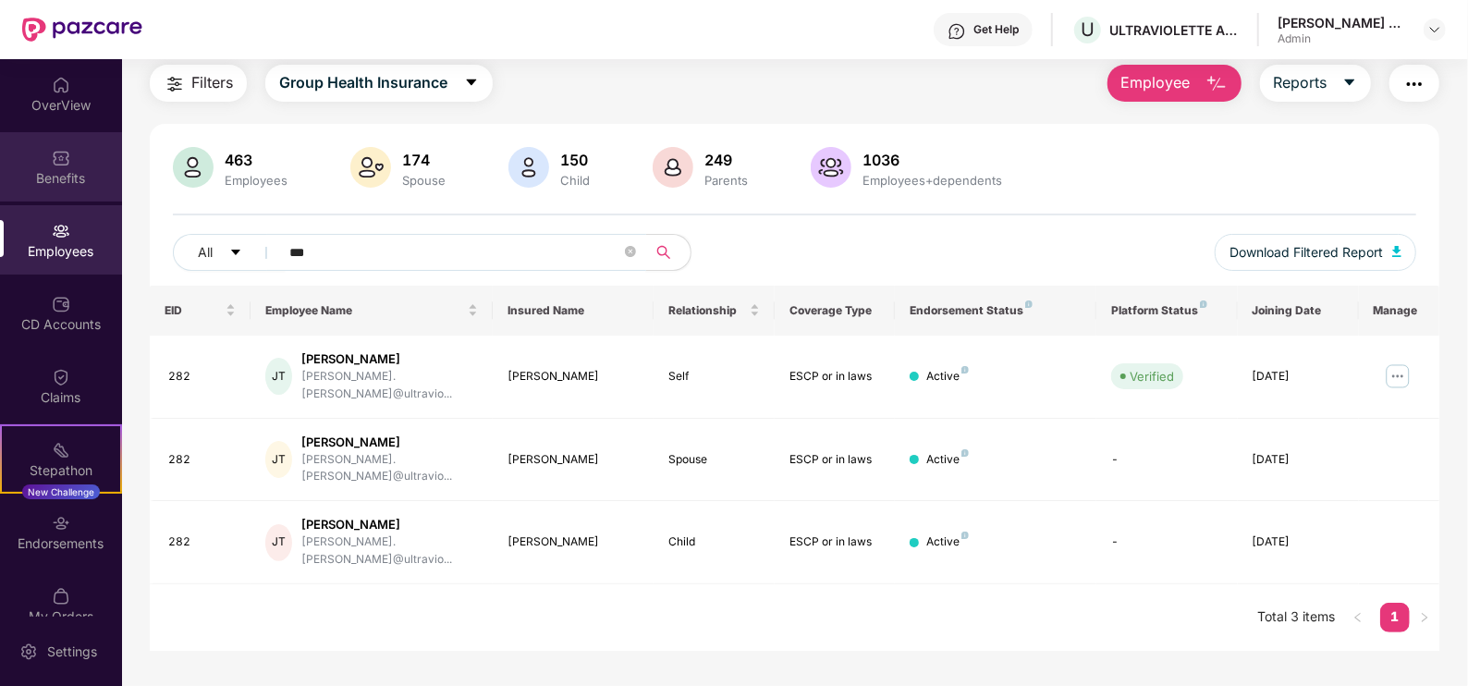
click at [54, 170] on div "Benefits" at bounding box center [61, 178] width 122 height 18
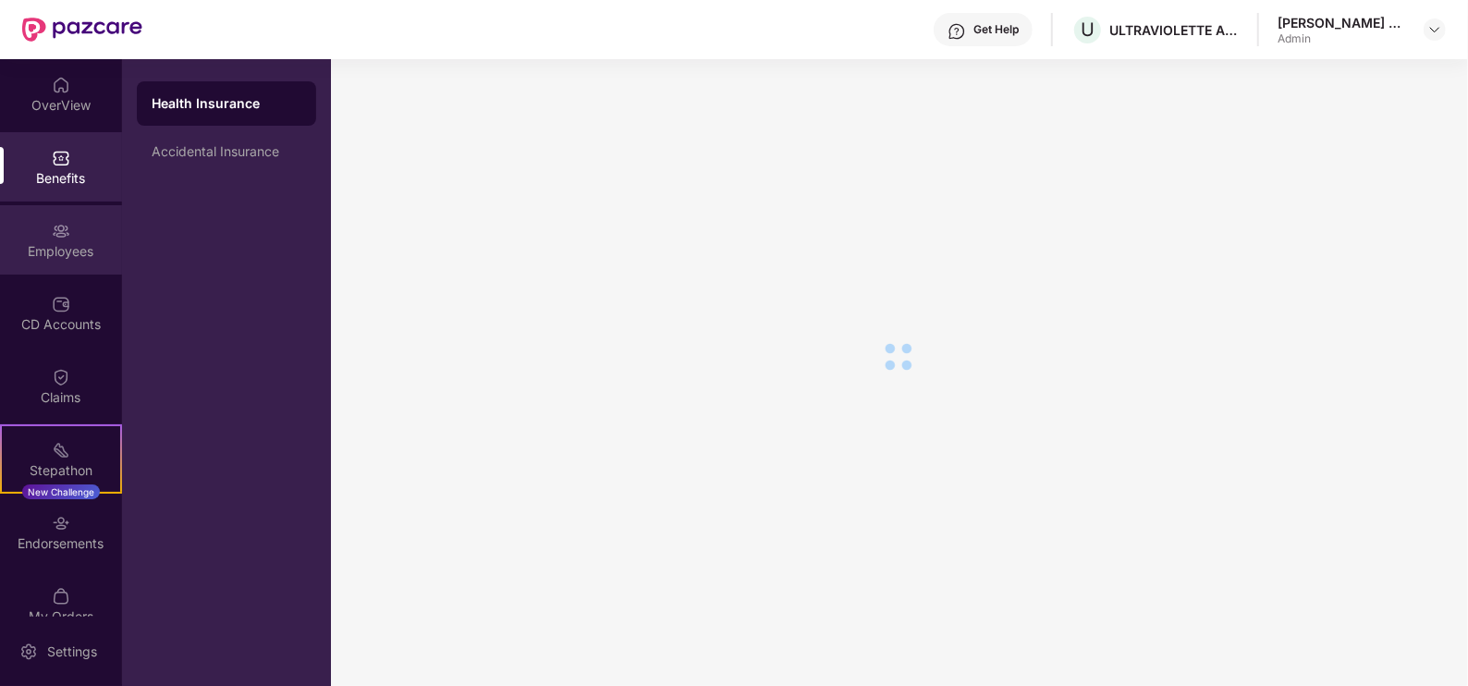
click at [45, 236] on div "Employees" at bounding box center [61, 239] width 122 height 69
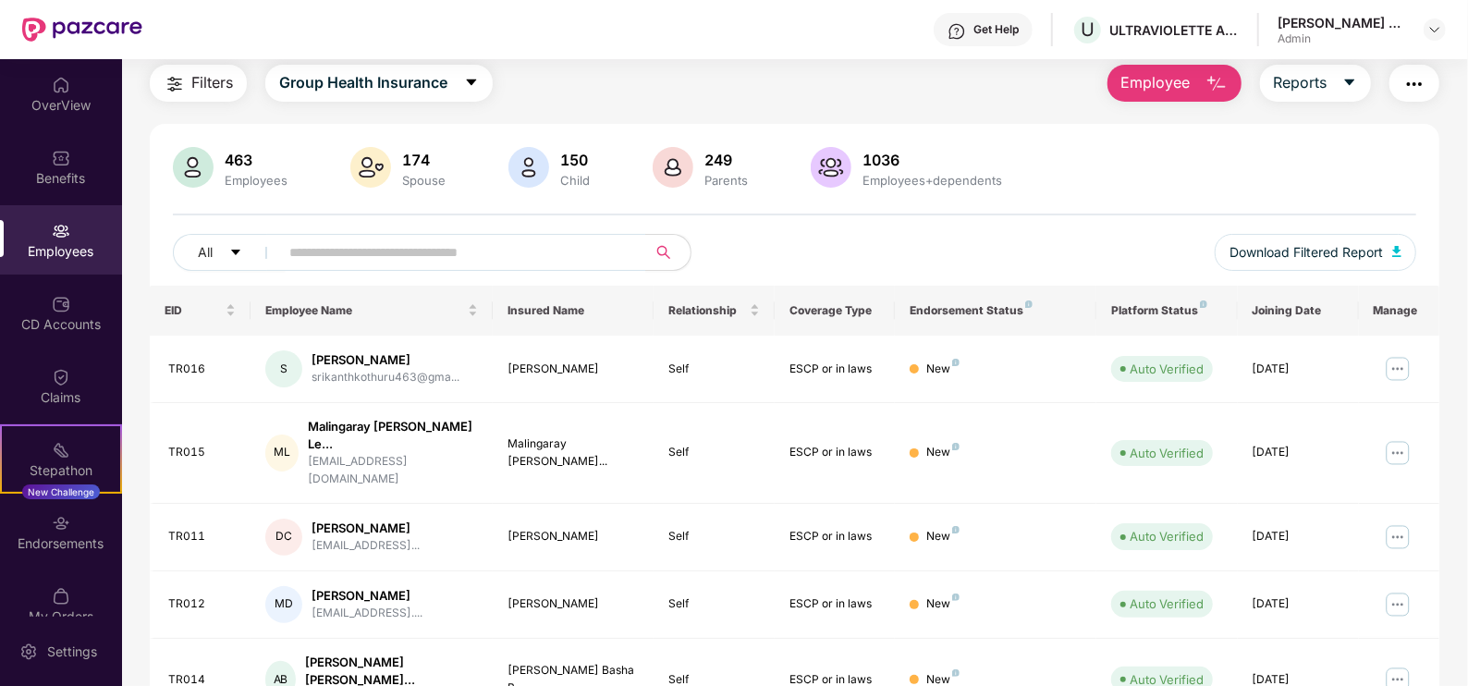
click at [64, 229] on img at bounding box center [61, 231] width 18 height 18
